Goal: Participate in discussion: Engage in conversation with other users on a specific topic

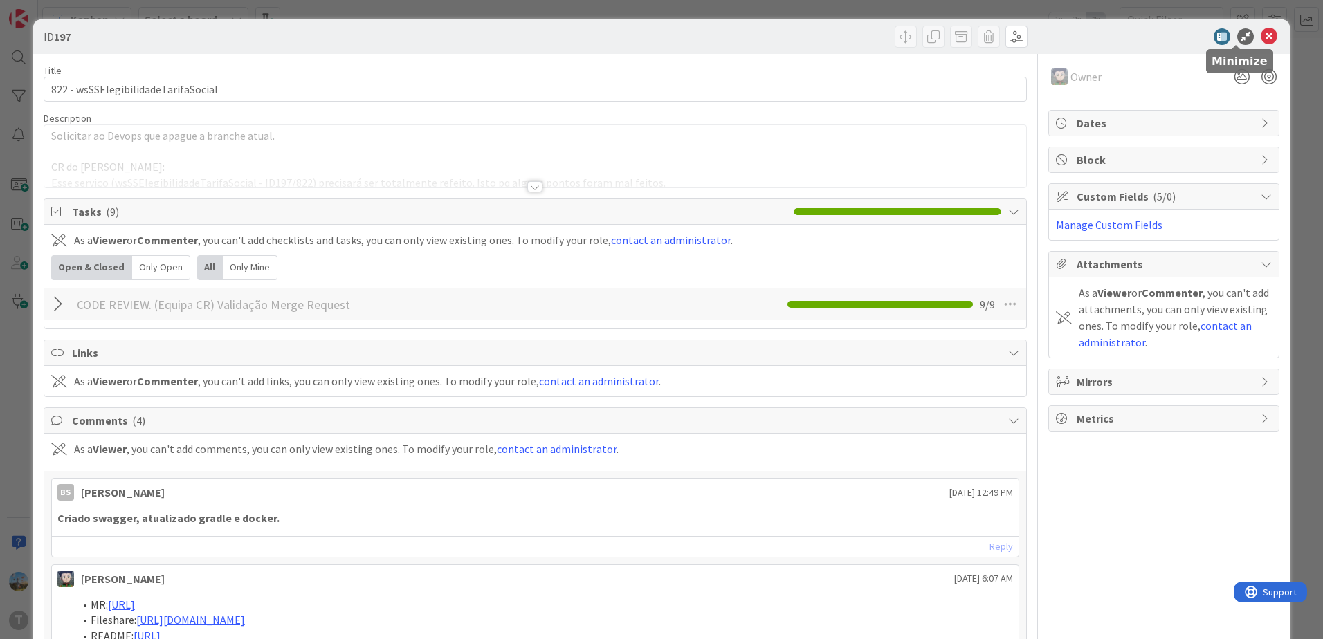
click at [1240, 31] on icon at bounding box center [1245, 36] width 17 height 17
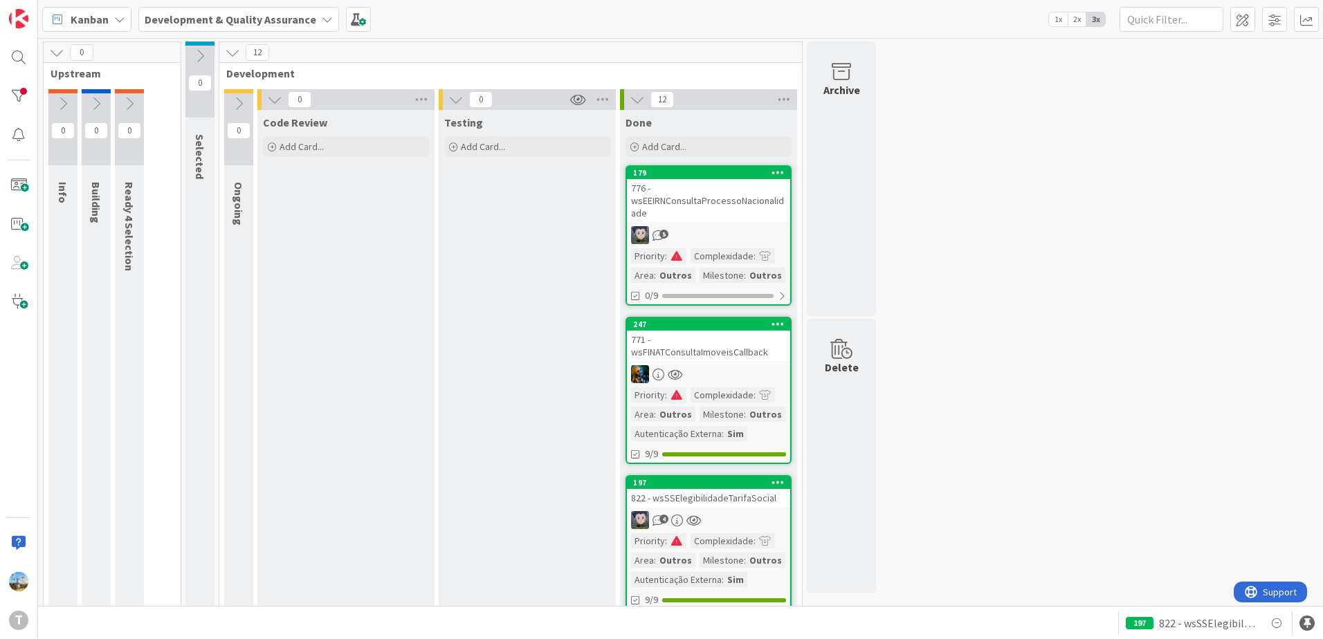
click at [750, 181] on div "776 - wsEEIRNConsultaProcessoNacionalidade" at bounding box center [708, 200] width 163 height 43
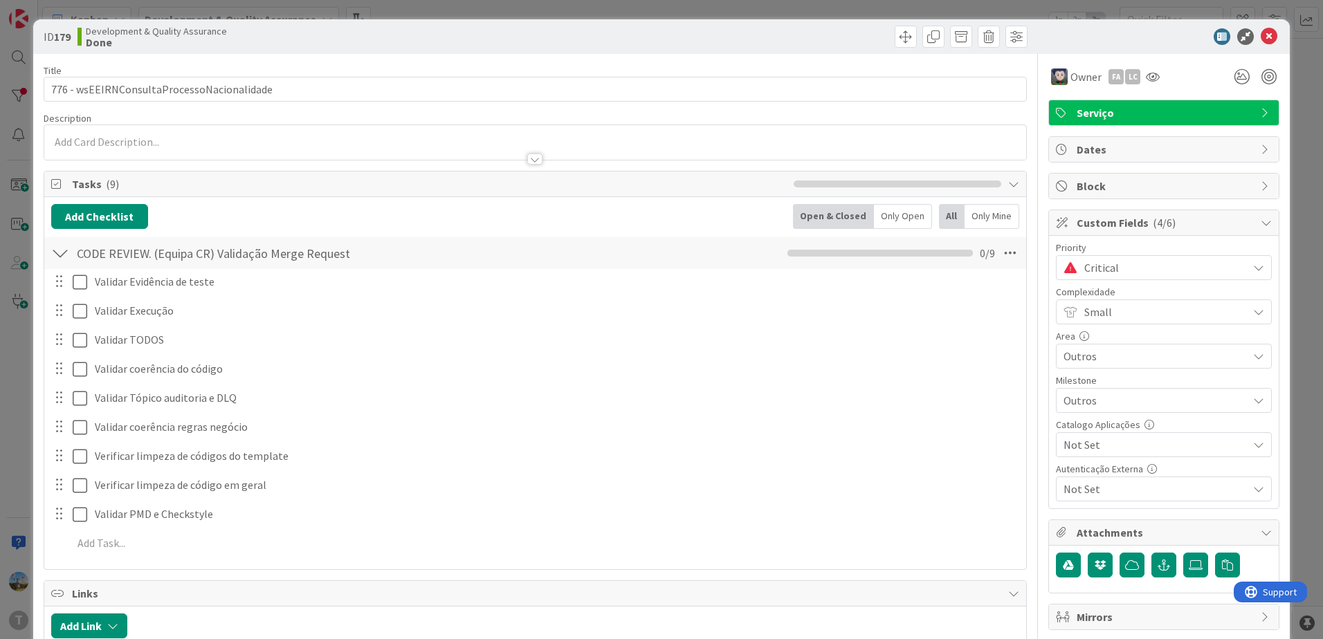
select select "java"
click at [1111, 269] on span "Critical" at bounding box center [1162, 267] width 156 height 19
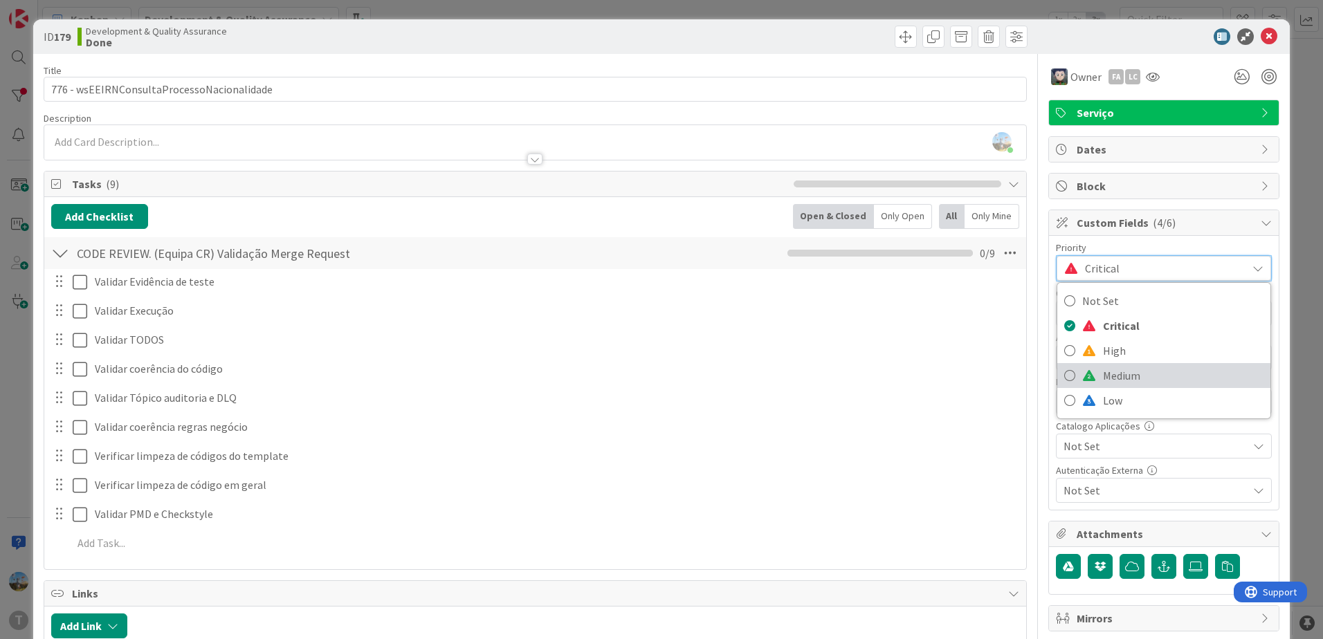
click at [1108, 373] on span "Medium" at bounding box center [1183, 375] width 161 height 21
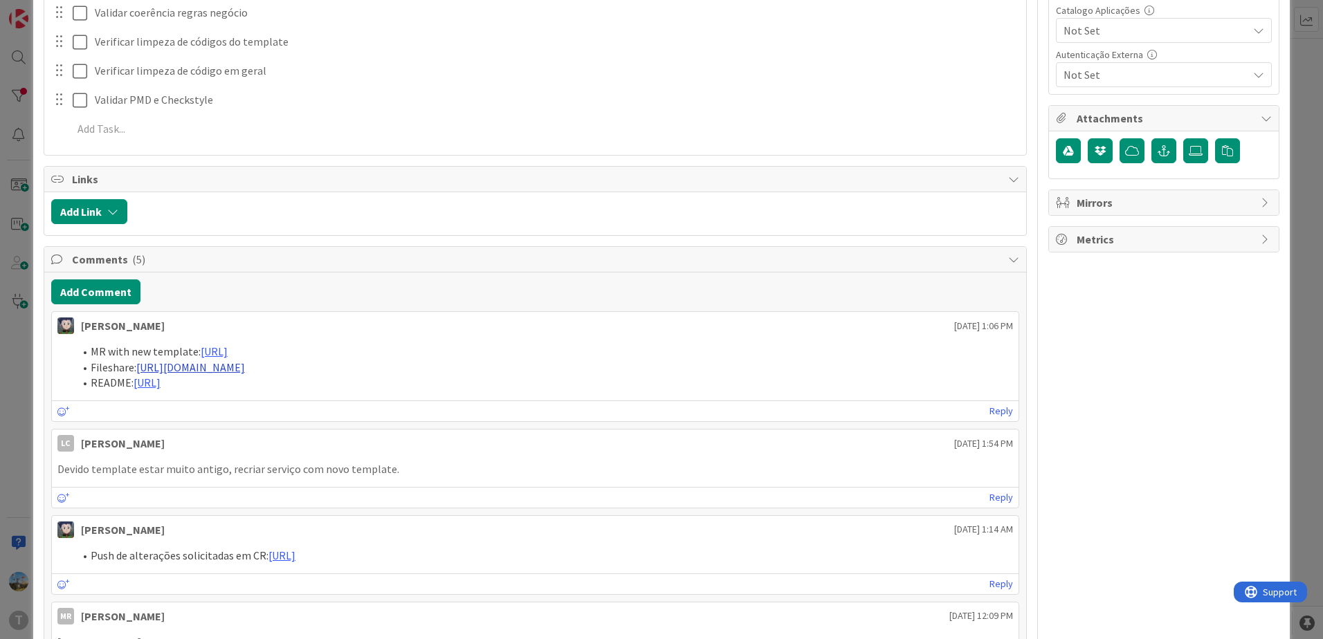
scroll to position [415, 0]
click at [90, 281] on button "Add Comment" at bounding box center [95, 291] width 89 height 25
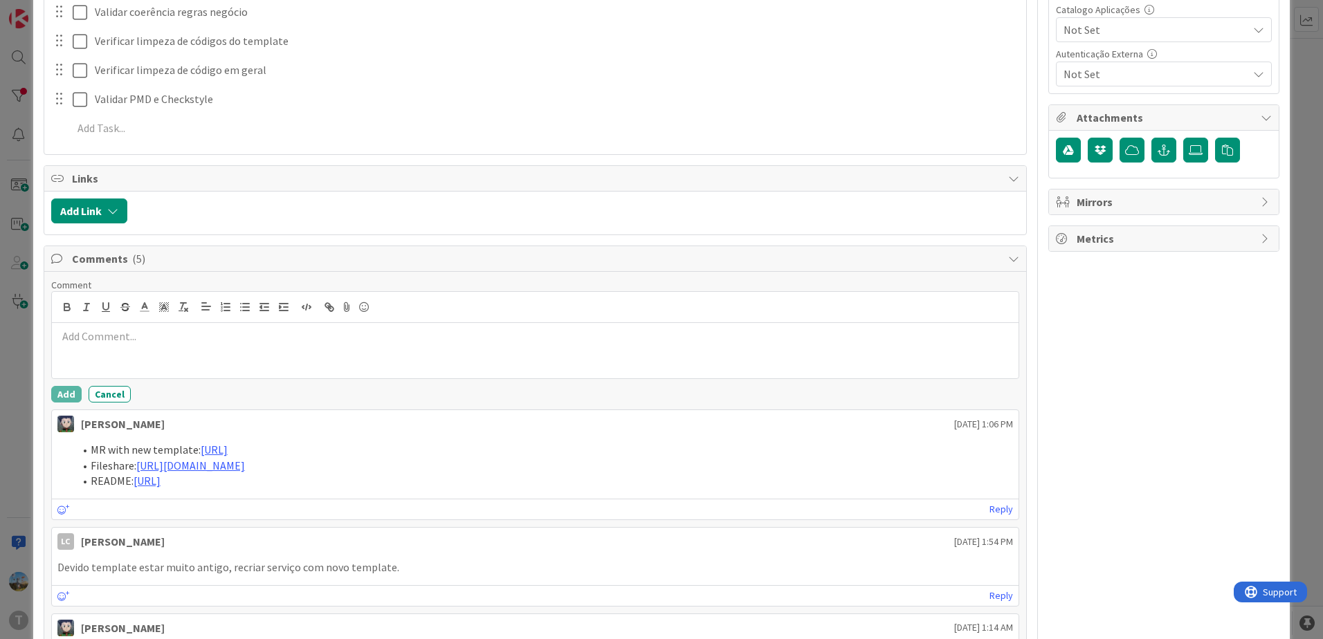
click at [226, 338] on p at bounding box center [534, 337] width 955 height 16
click at [66, 390] on button "Add" at bounding box center [66, 394] width 30 height 17
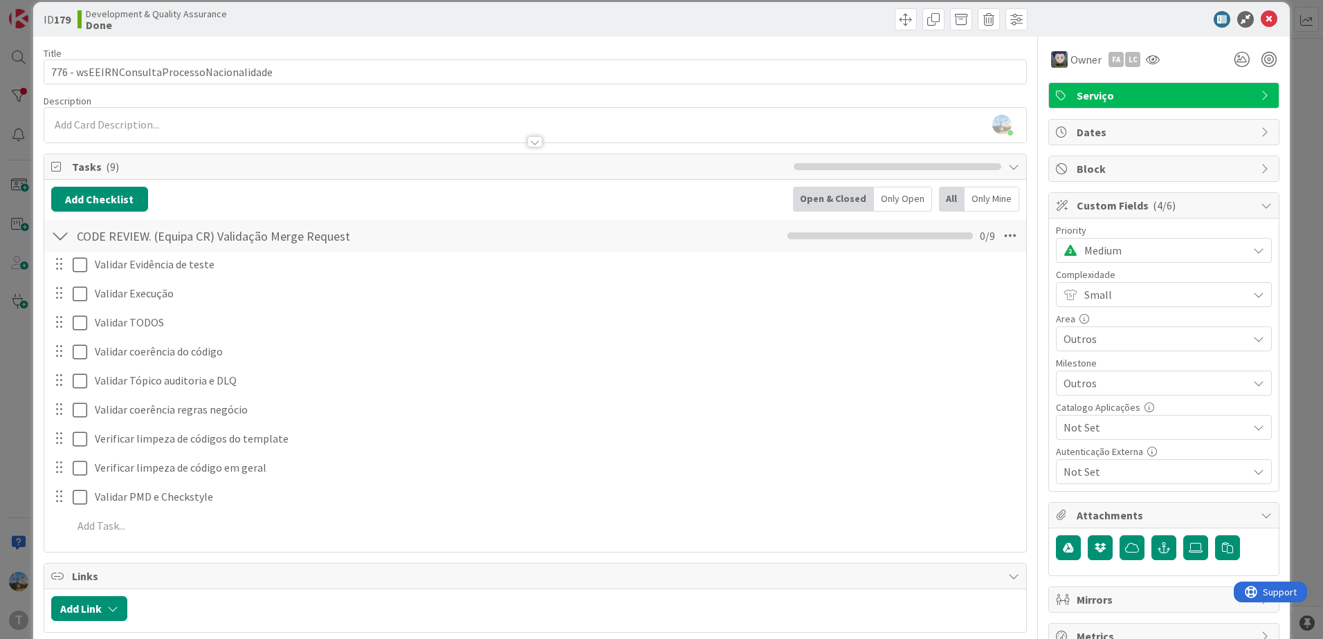
scroll to position [0, 0]
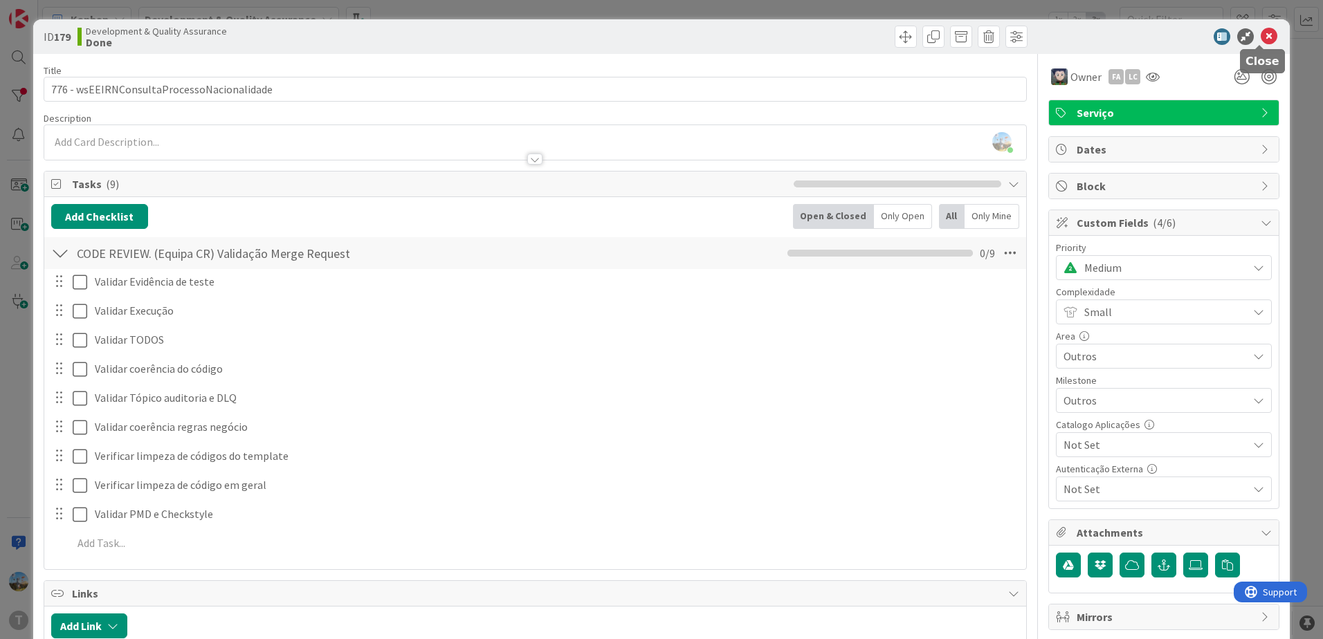
click at [1260, 41] on icon at bounding box center [1268, 36] width 17 height 17
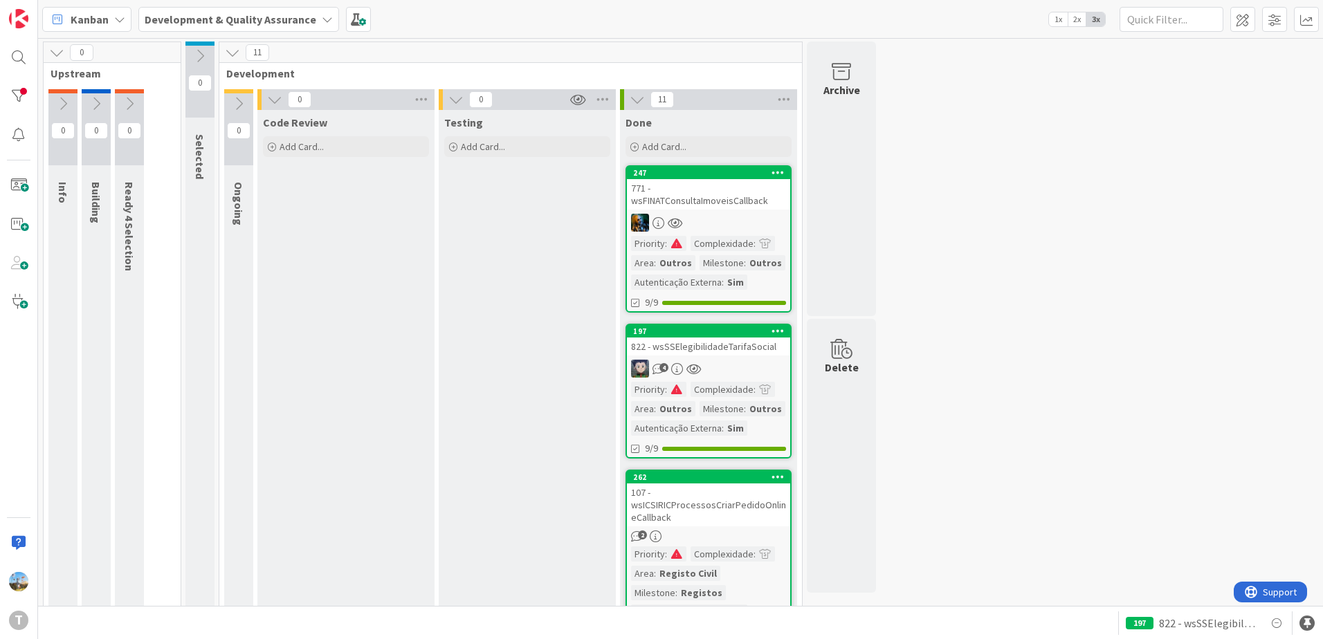
click at [730, 221] on div at bounding box center [708, 223] width 163 height 18
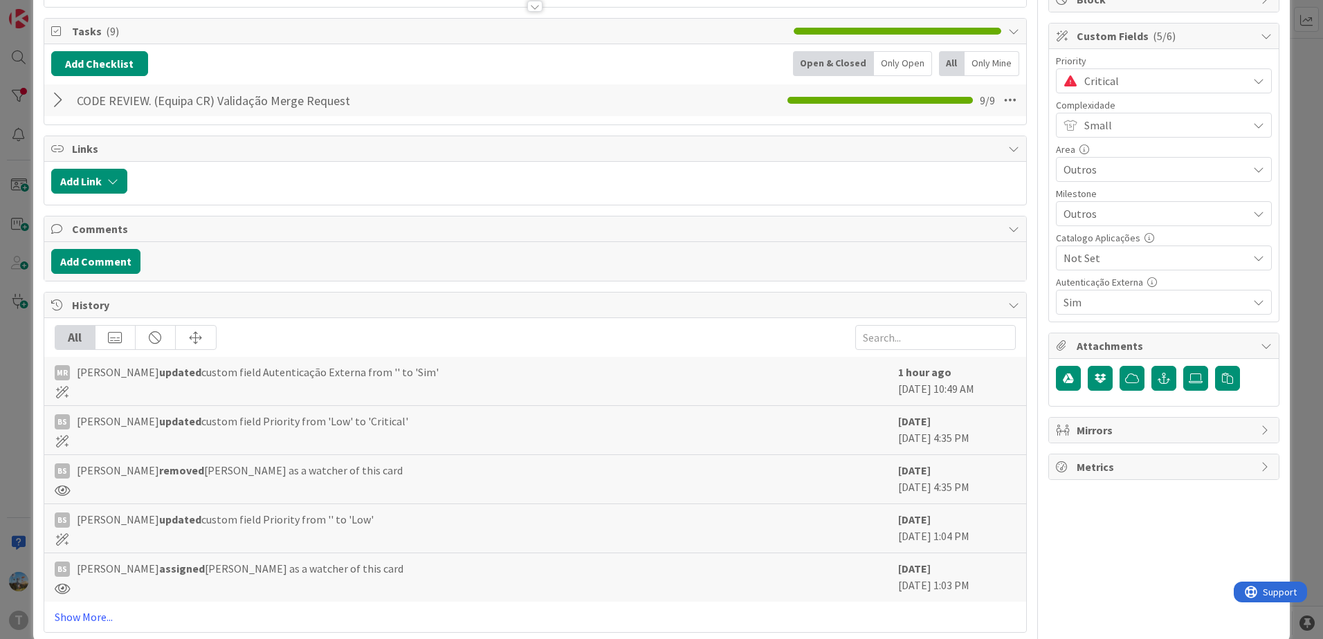
scroll to position [210, 0]
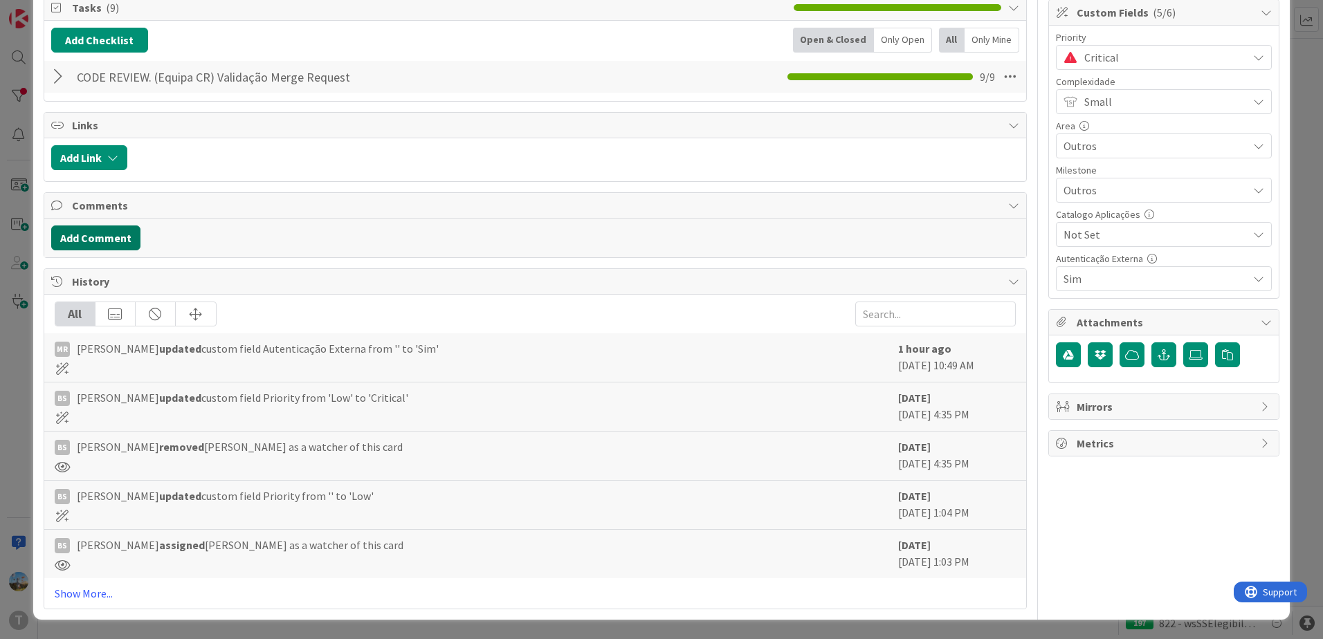
click at [113, 244] on button "Add Comment" at bounding box center [95, 238] width 89 height 25
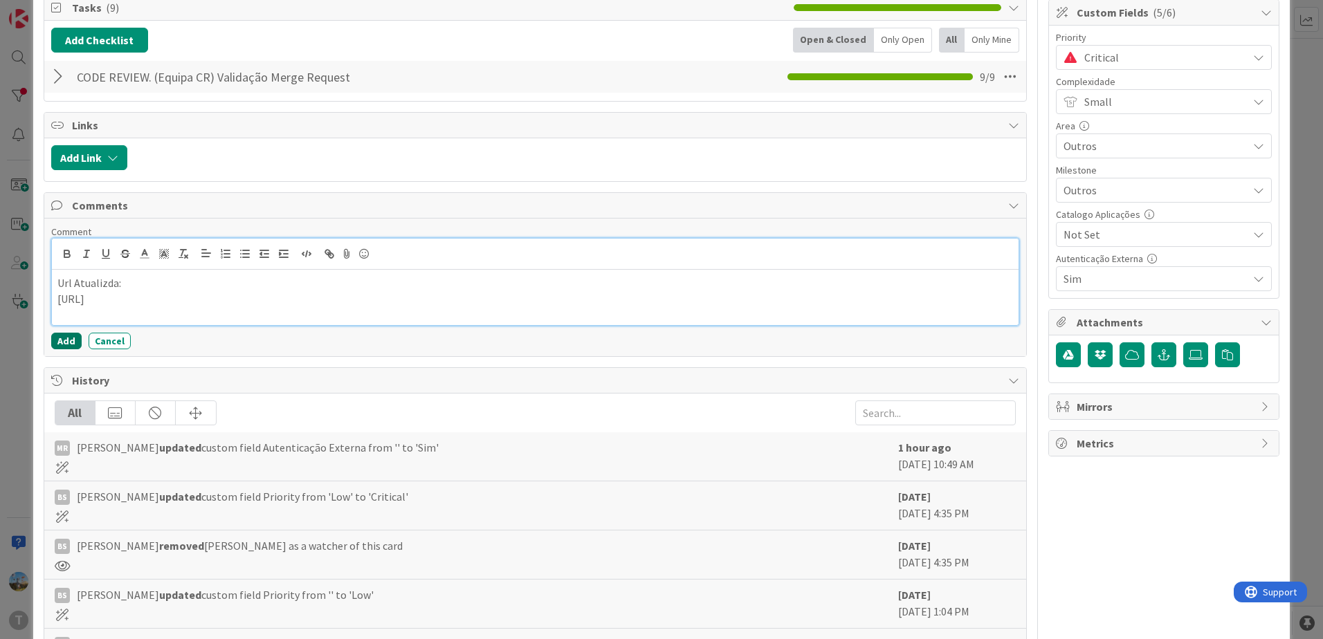
click at [66, 336] on button "Add" at bounding box center [66, 341] width 30 height 17
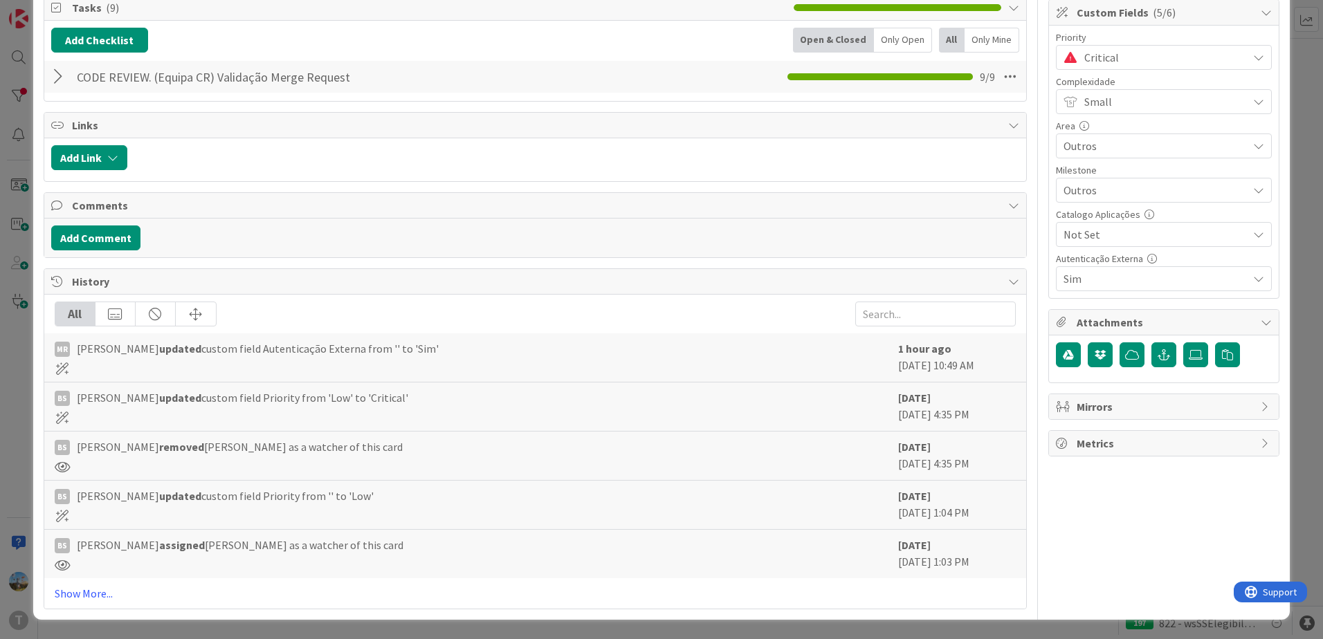
click at [1118, 58] on span "Critical" at bounding box center [1162, 57] width 156 height 19
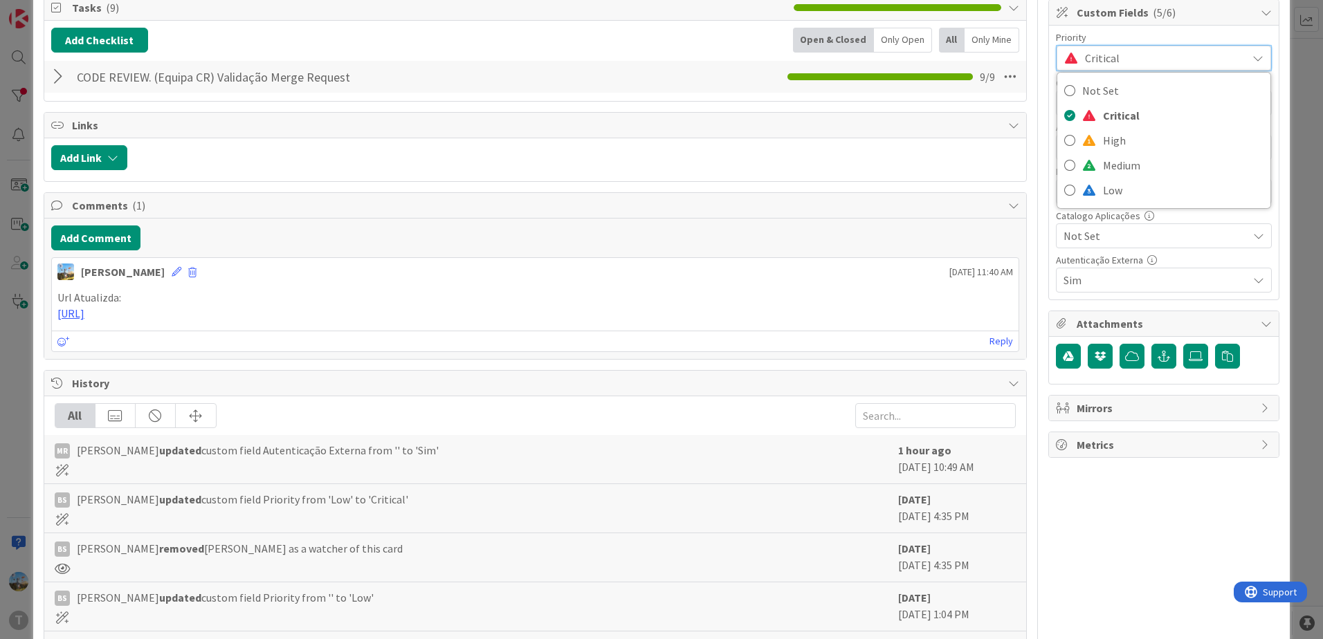
click at [396, 259] on div "[PERSON_NAME] [DATE] 11:40 AM" at bounding box center [535, 269] width 966 height 22
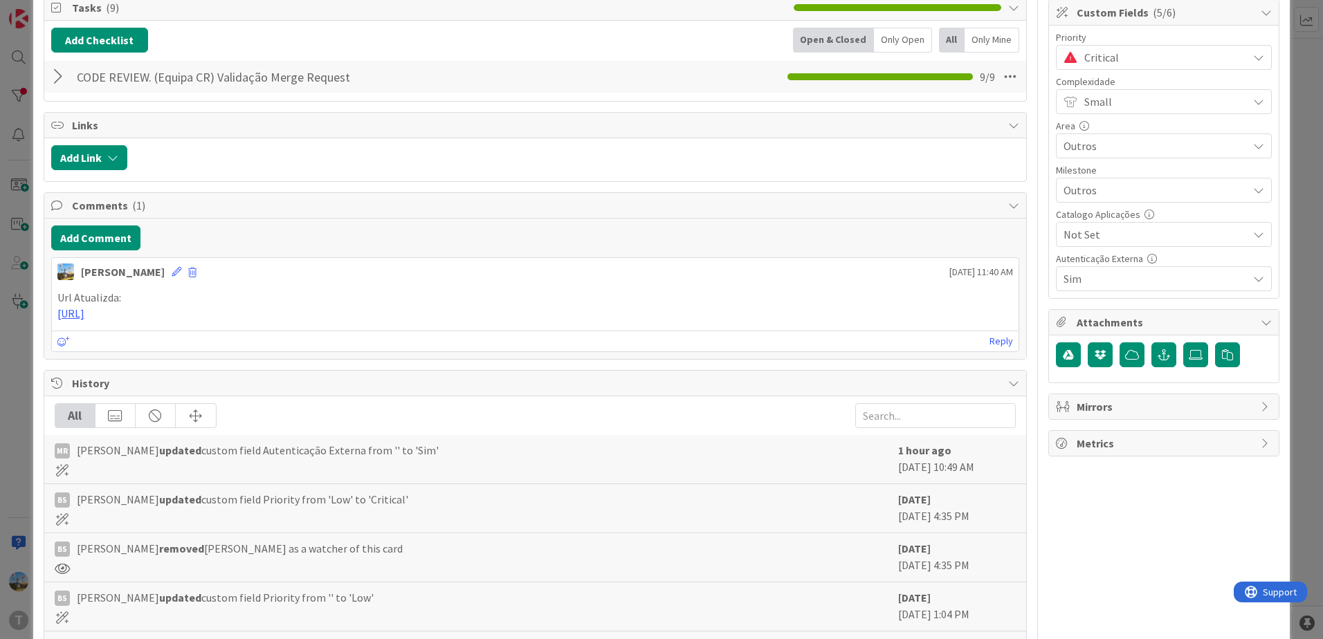
click at [1129, 63] on span "Critical" at bounding box center [1162, 57] width 156 height 19
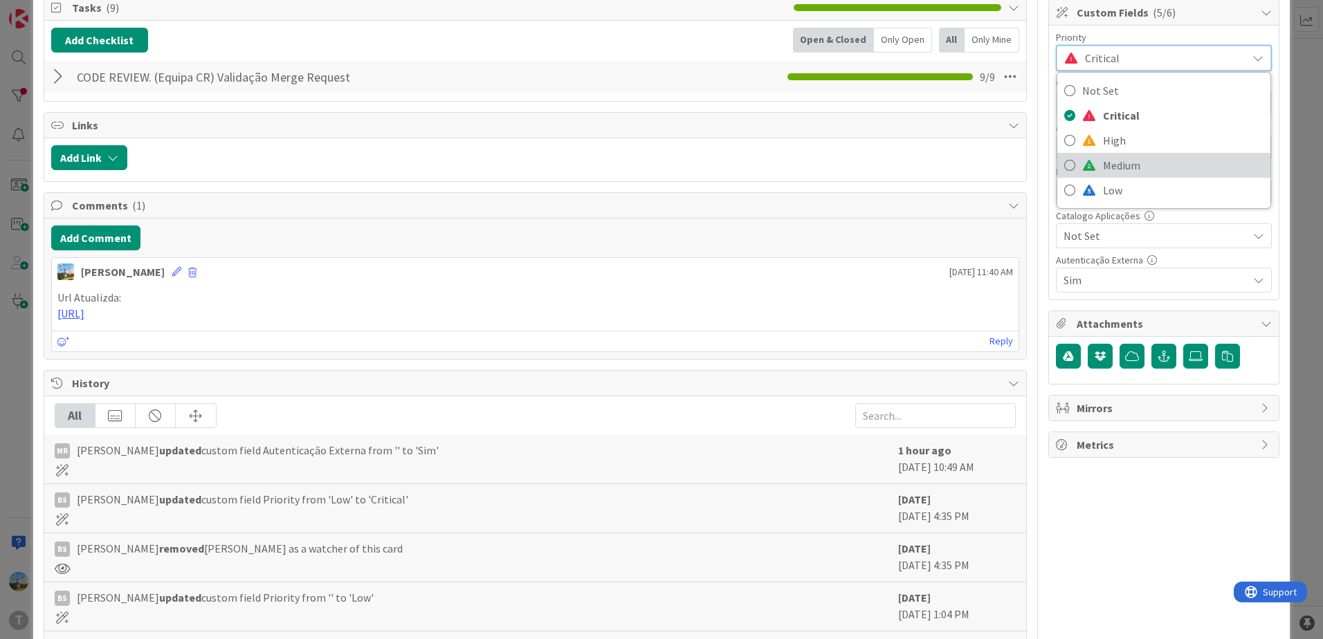
click at [1119, 167] on span "Medium" at bounding box center [1183, 165] width 161 height 21
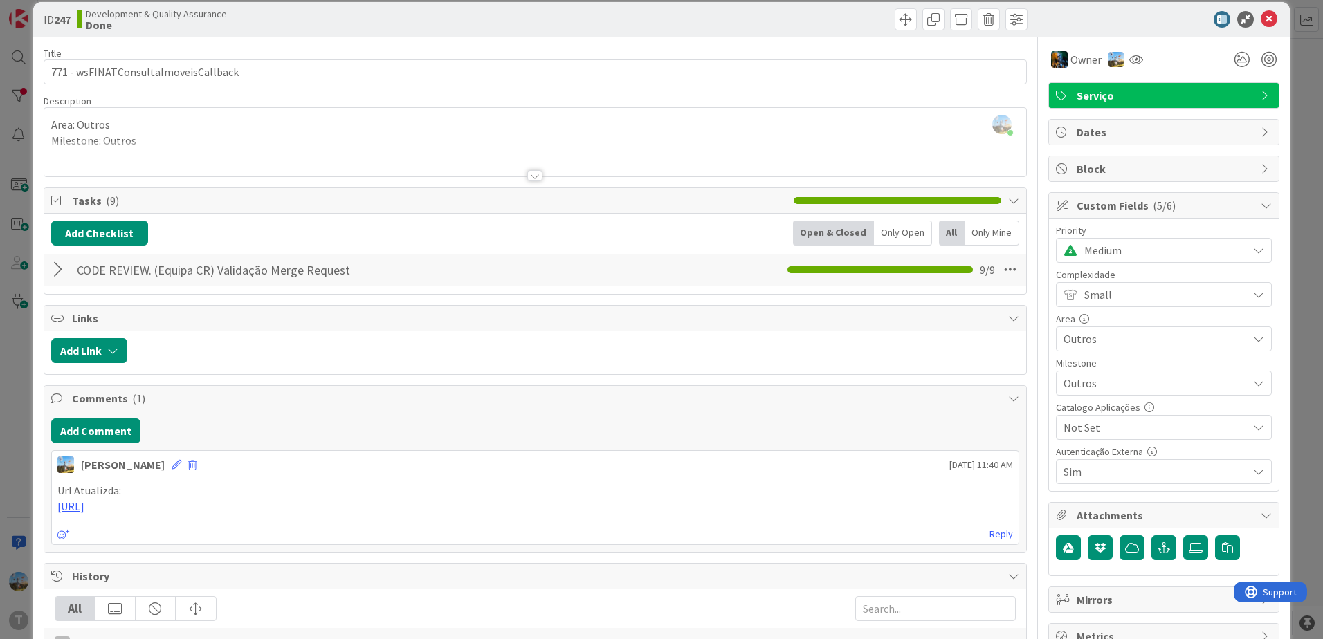
scroll to position [0, 0]
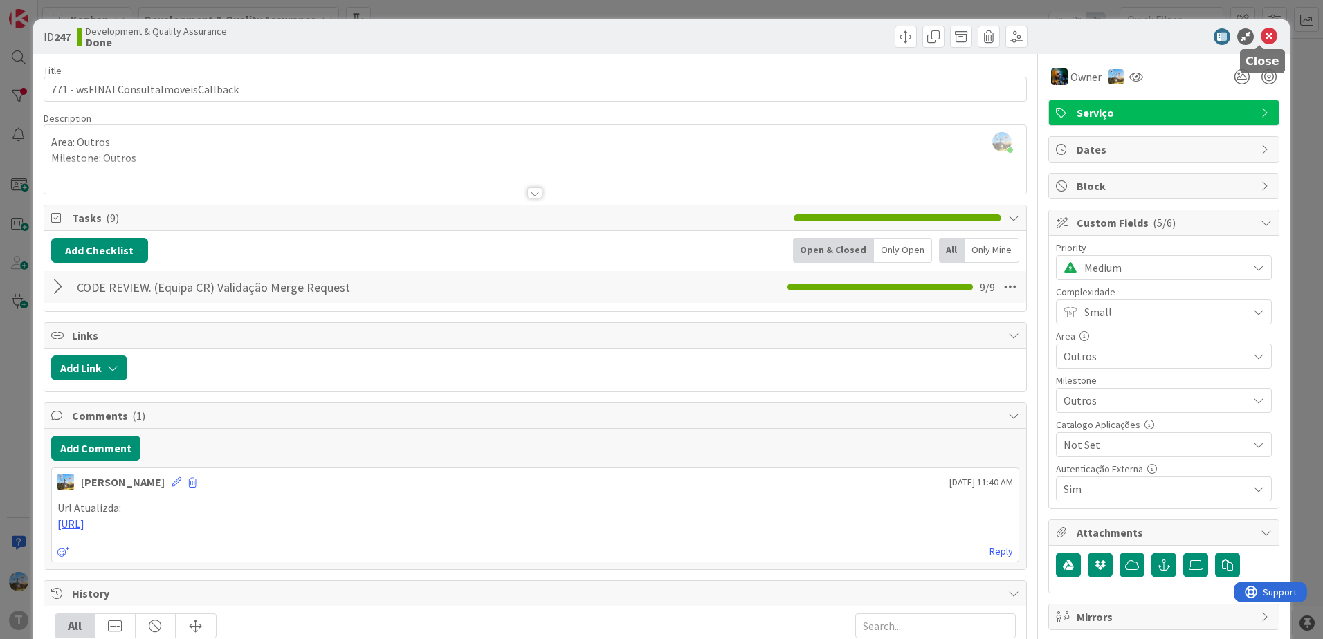
click at [1260, 33] on icon at bounding box center [1268, 36] width 17 height 17
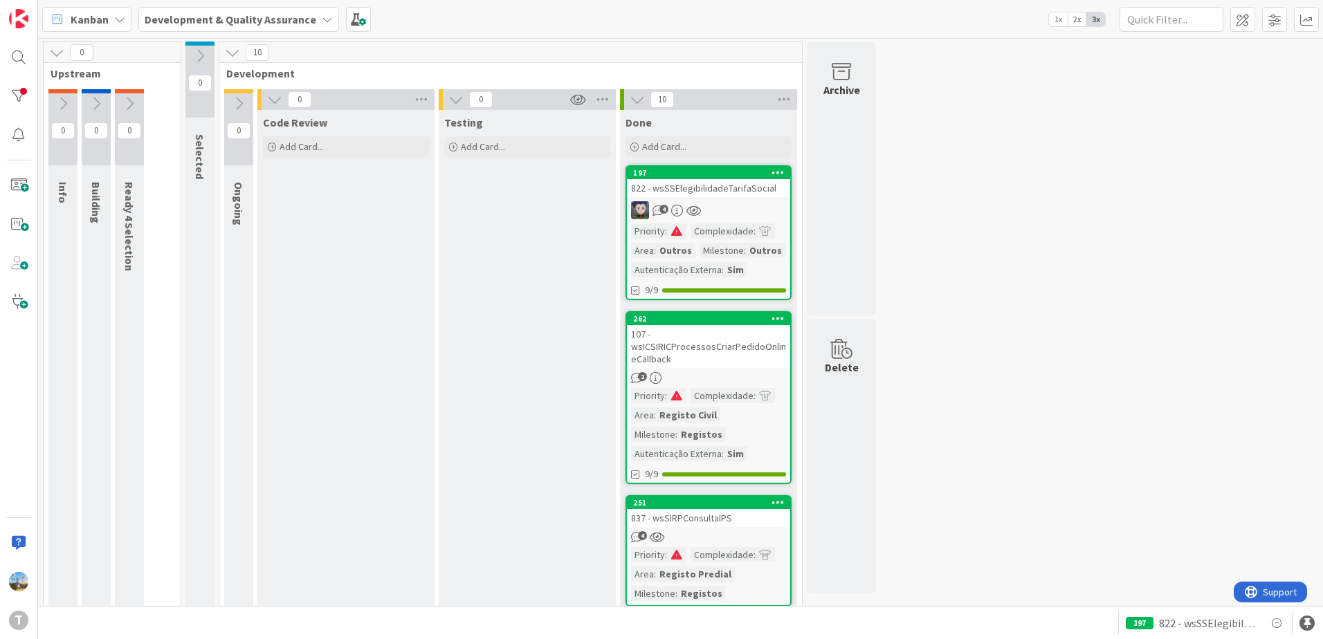
click at [708, 358] on div "107 - wsICSIRICProcessosCriarPedidoOnlineCallback" at bounding box center [708, 346] width 163 height 43
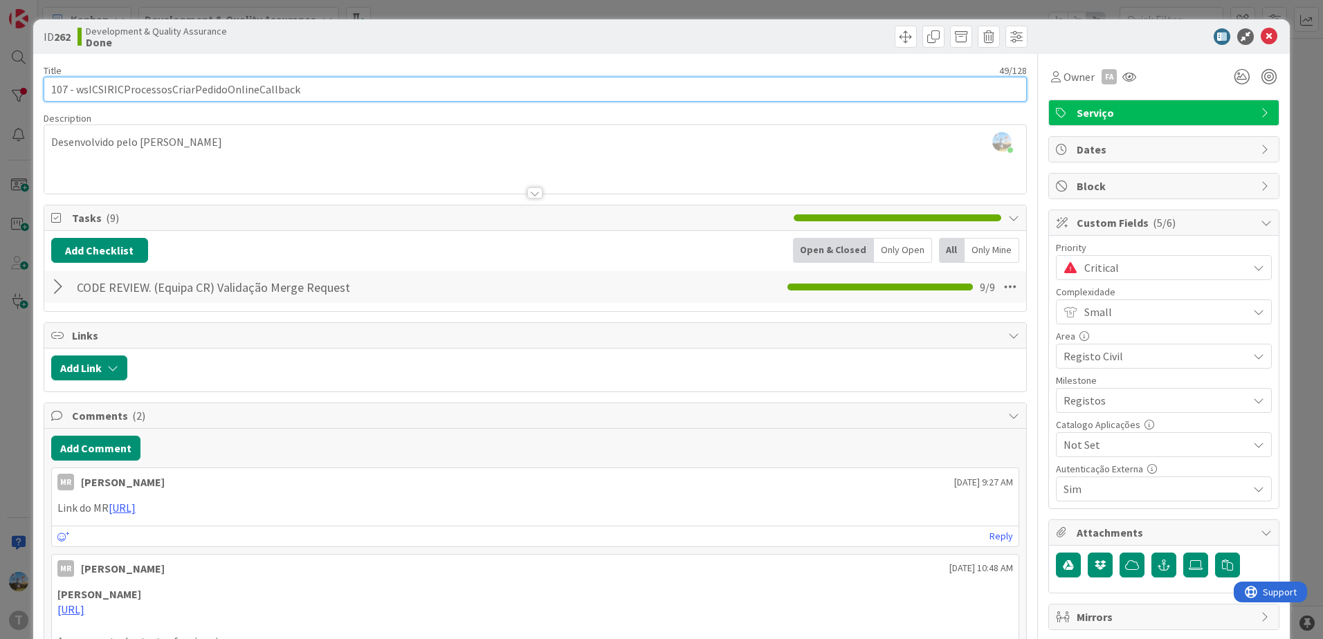
drag, startPoint x: 325, startPoint y: 89, endPoint x: 76, endPoint y: 88, distance: 249.1
click at [76, 88] on input "107 - wsICSIRICProcessosCriarPedidoOnlineCallback" at bounding box center [535, 89] width 983 height 25
